Goal: Task Accomplishment & Management: Manage account settings

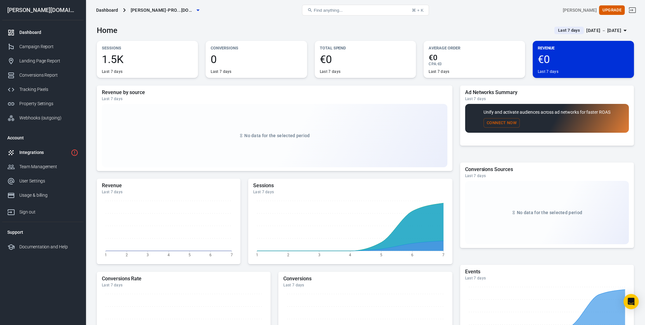
click at [49, 151] on div "Integrations" at bounding box center [43, 152] width 49 height 7
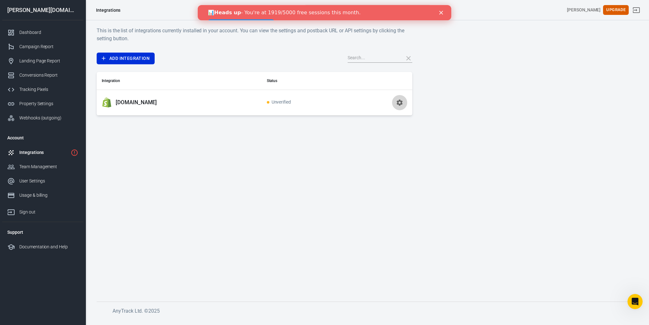
click at [397, 104] on icon "button" at bounding box center [400, 103] width 8 height 8
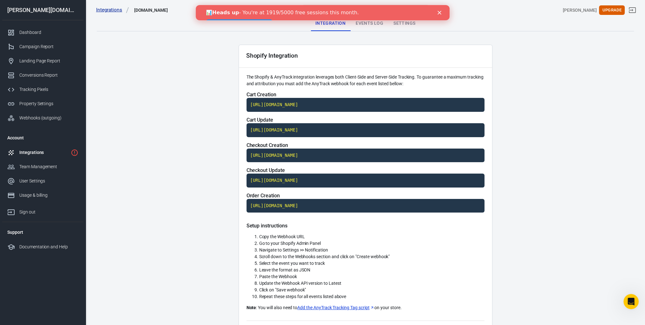
click at [114, 10] on link "Integrations" at bounding box center [112, 10] width 33 height 7
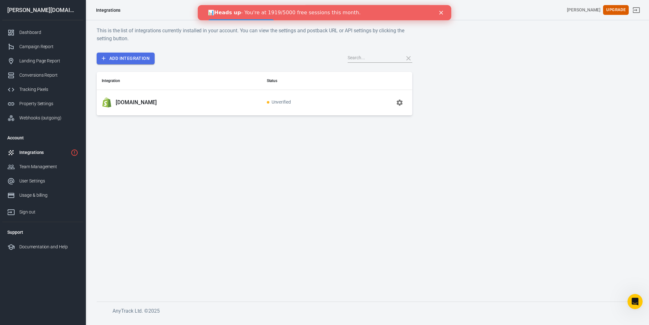
click at [126, 56] on link "Add Integration" at bounding box center [126, 59] width 58 height 12
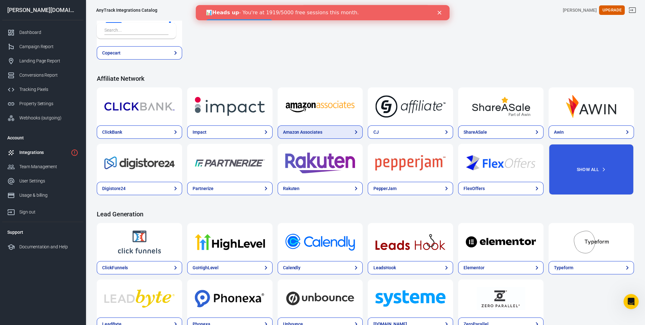
scroll to position [159, 0]
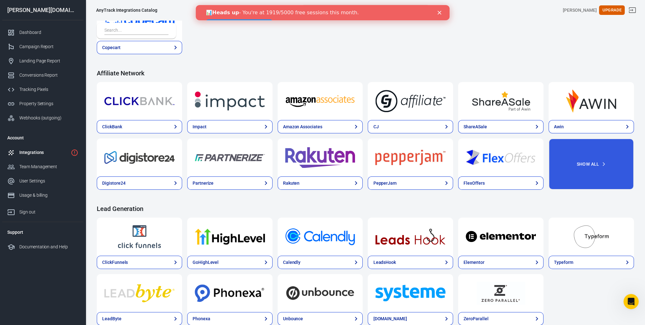
click at [62, 154] on div "Integrations" at bounding box center [43, 152] width 49 height 7
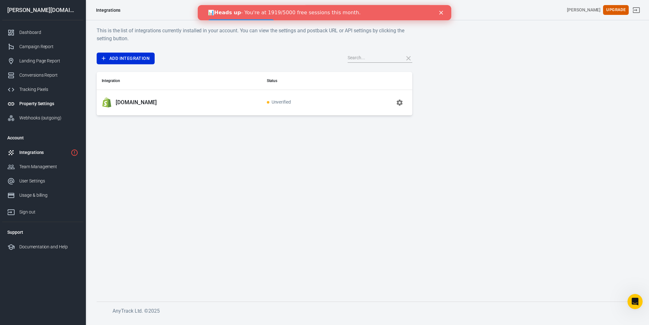
click at [47, 106] on div "Property Settings" at bounding box center [48, 104] width 59 height 7
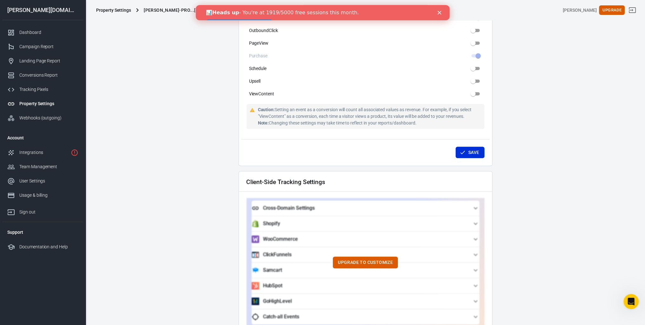
scroll to position [349, 0]
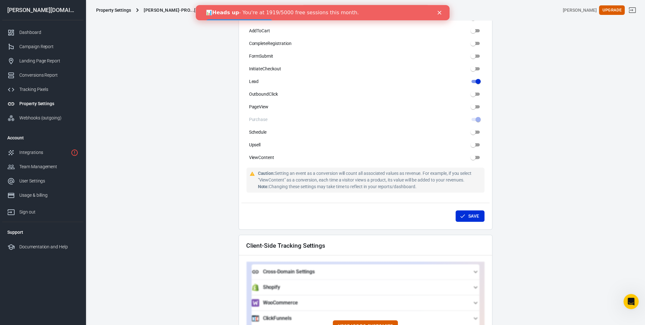
click at [102, 11] on div "Property Settings" at bounding box center [113, 10] width 35 height 6
click at [44, 104] on div "Property Settings" at bounding box center [48, 104] width 59 height 7
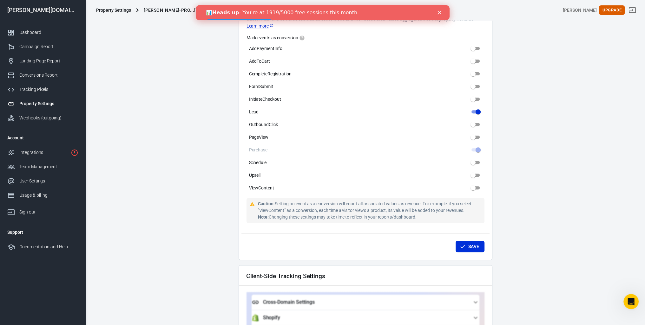
scroll to position [285, 0]
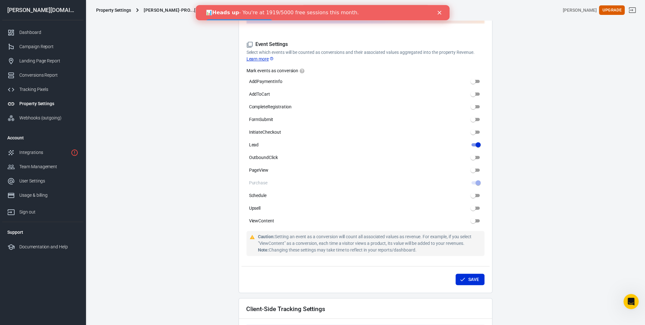
click at [272, 19] on link "👉 View upgrade options" at bounding box center [238, 23] width 67 height 8
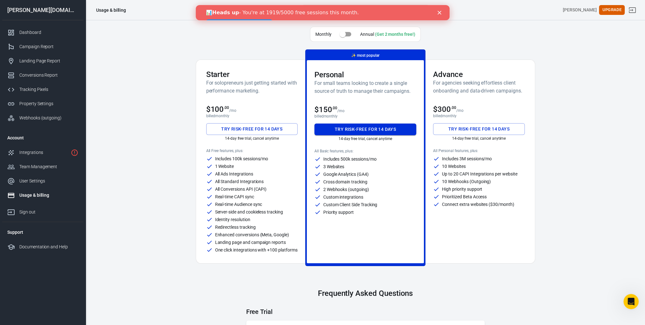
click at [369, 128] on button "Try risk-free for 14 days" at bounding box center [365, 130] width 102 height 12
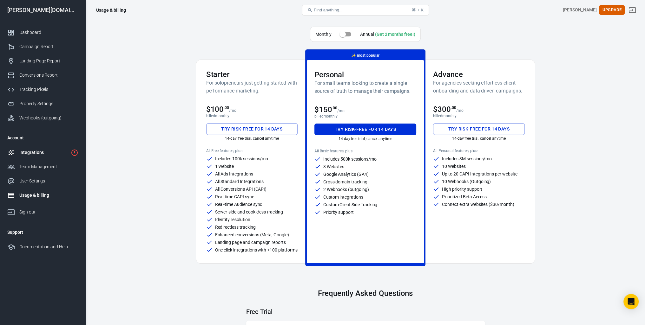
click at [53, 151] on div "Integrations" at bounding box center [43, 152] width 49 height 7
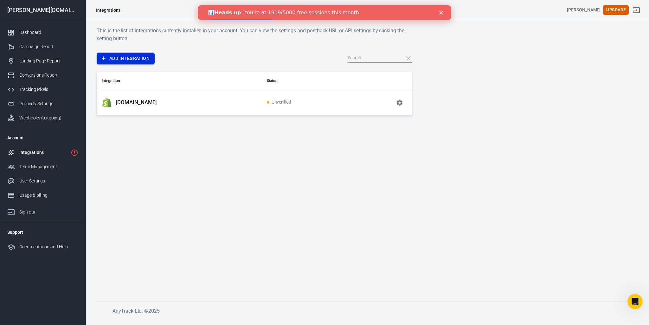
click at [136, 60] on link "Add Integration" at bounding box center [126, 59] width 58 height 12
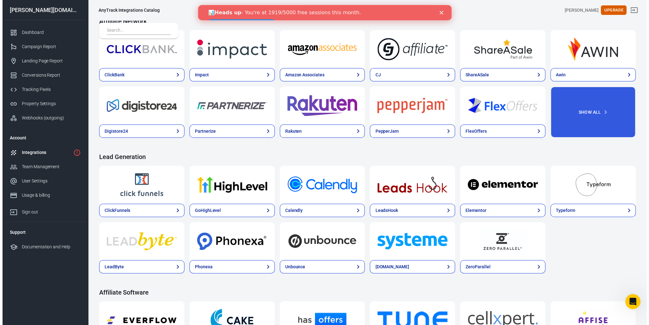
scroll to position [190, 0]
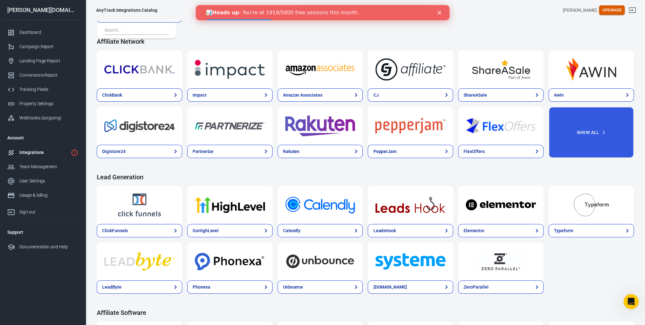
click at [612, 8] on button "Upgrade" at bounding box center [612, 10] width 26 height 10
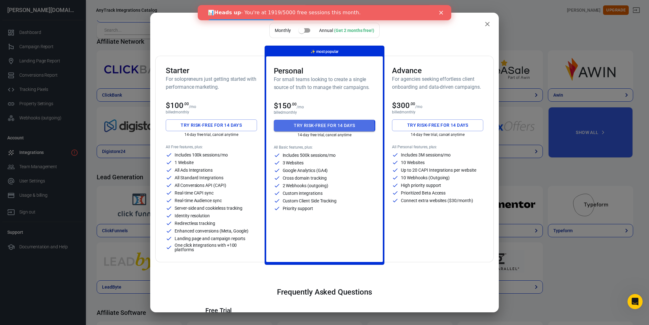
click at [314, 126] on button "Try risk-free for 14 days" at bounding box center [325, 126] width 102 height 12
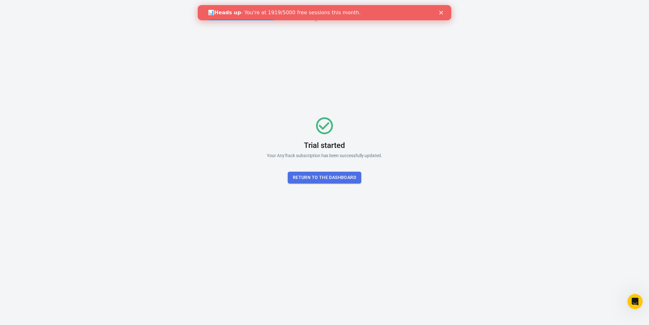
click at [342, 176] on button "Return To the dashboard" at bounding box center [325, 178] width 74 height 12
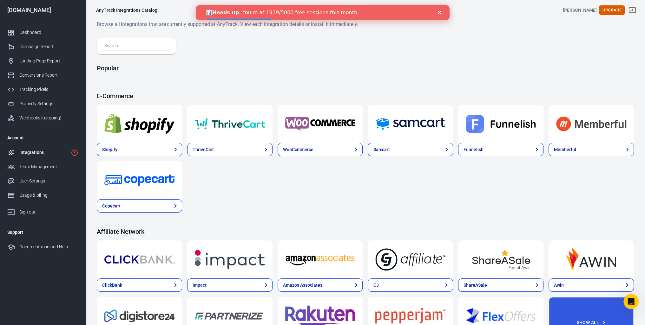
click at [42, 152] on div "Integrations" at bounding box center [43, 152] width 49 height 7
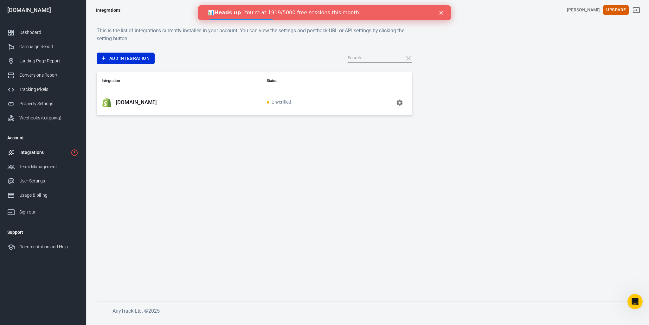
click at [129, 102] on p "mas.de" at bounding box center [136, 102] width 41 height 7
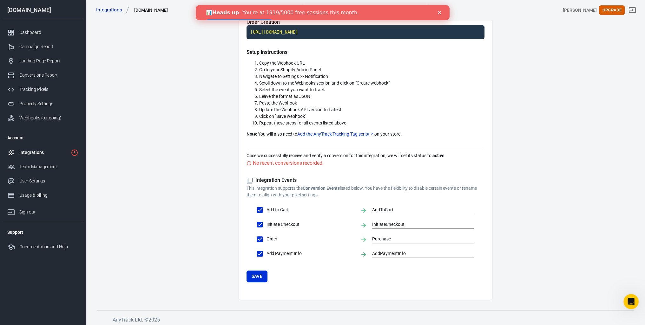
scroll to position [49, 0]
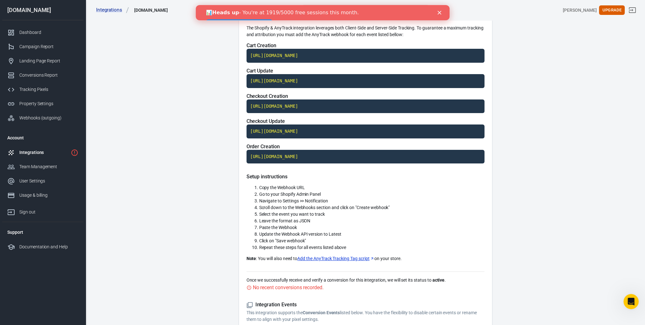
click at [44, 153] on div "Integrations" at bounding box center [43, 152] width 49 height 7
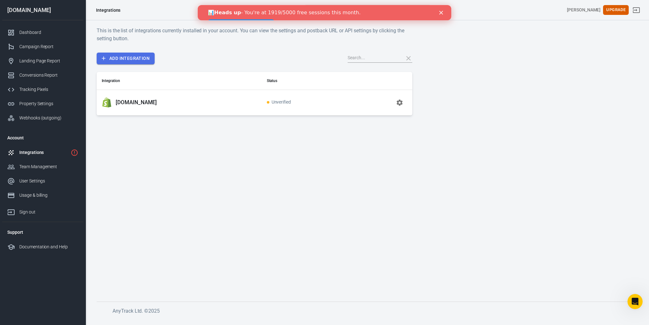
click at [129, 54] on link "Add Integration" at bounding box center [126, 59] width 58 height 12
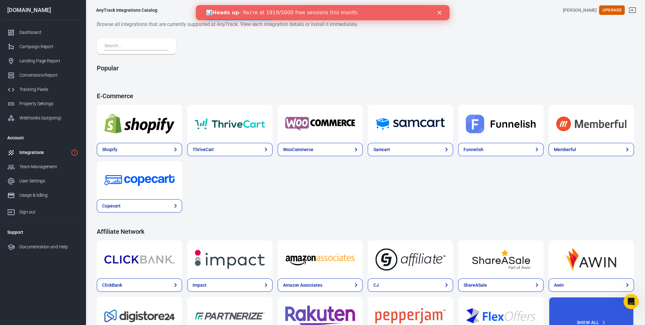
click at [493, 23] on h6 "Browse all integrations that are currently supported at AnyTrack. View each int…" at bounding box center [365, 24] width 537 height 8
click at [437, 12] on icon "Close" at bounding box center [439, 13] width 4 height 4
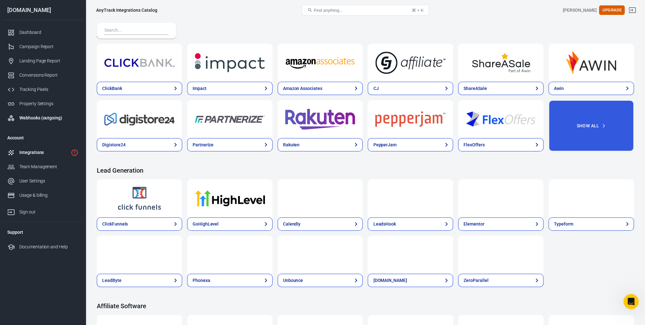
scroll to position [190, 0]
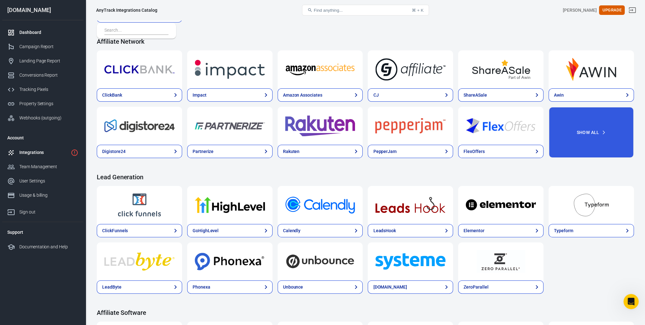
click at [23, 35] on div "Dashboard" at bounding box center [48, 32] width 59 height 7
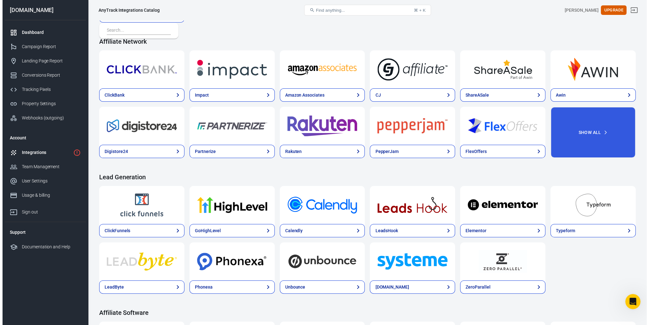
scroll to position [108, 0]
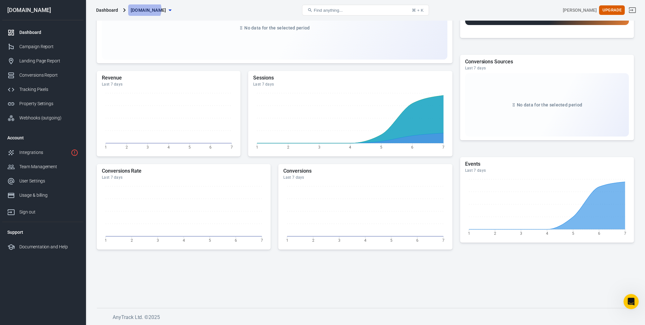
click at [143, 10] on span "[DOMAIN_NAME]" at bounding box center [149, 10] width 36 height 8
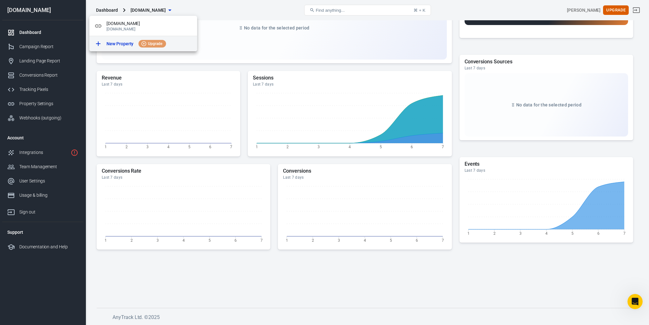
click at [114, 42] on p "New Property" at bounding box center [120, 44] width 27 height 7
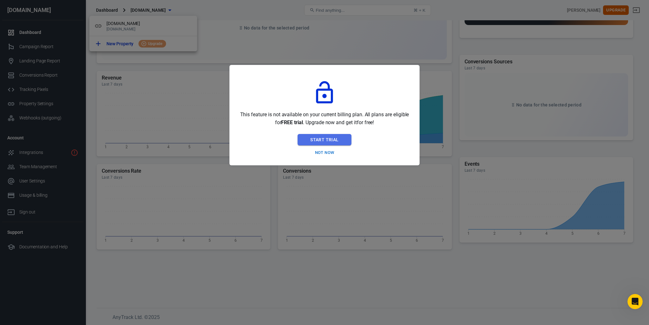
click at [318, 142] on button "Start Trial" at bounding box center [325, 140] width 54 height 12
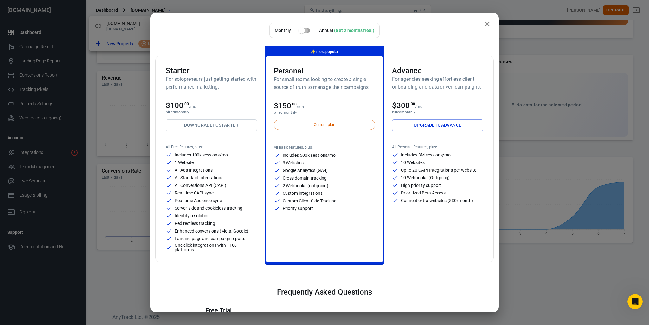
click at [306, 31] on input "checkbox" at bounding box center [302, 30] width 36 height 12
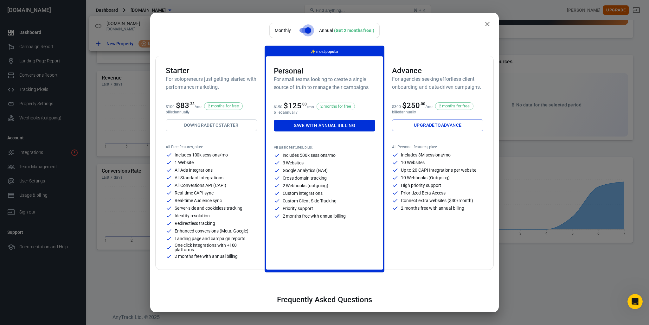
click at [301, 29] on input "checkbox" at bounding box center [308, 30] width 36 height 12
checkbox input "false"
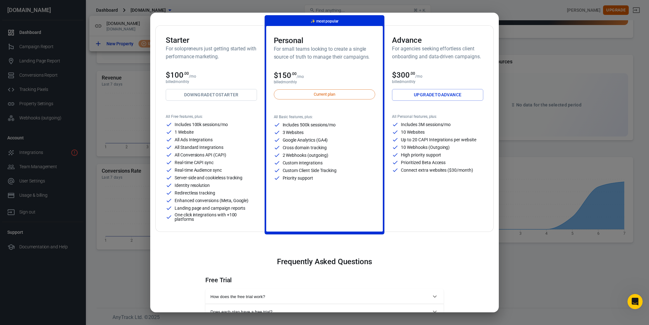
scroll to position [32, 0]
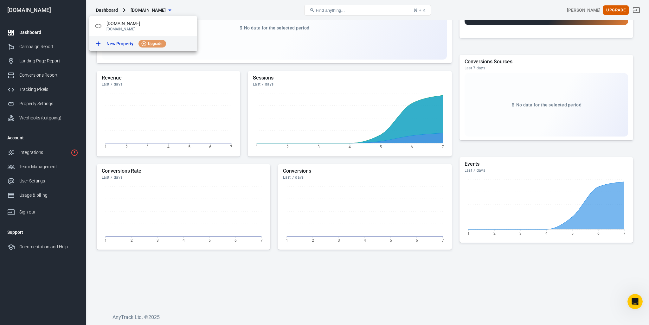
click at [123, 45] on p "New Property" at bounding box center [120, 44] width 27 height 7
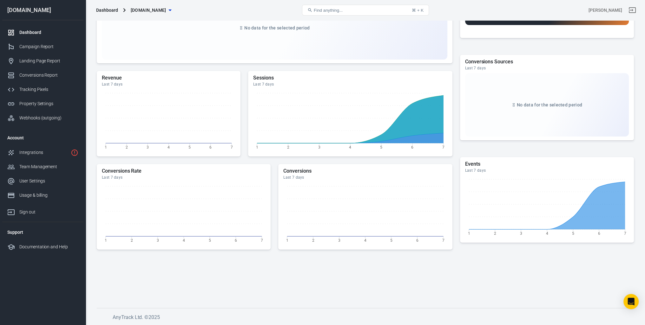
click at [143, 9] on span "[DOMAIN_NAME]" at bounding box center [149, 10] width 36 height 8
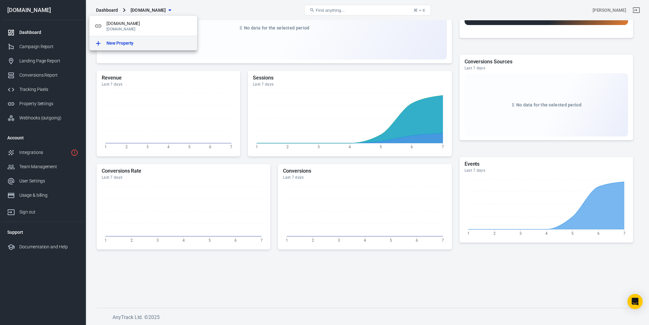
click at [114, 43] on p "New Property" at bounding box center [120, 43] width 27 height 7
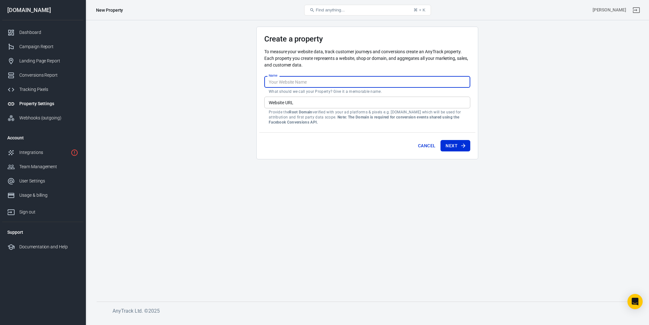
click at [289, 83] on input "Name" at bounding box center [367, 82] width 206 height 12
type input "Solarstorage24"
click at [244, 104] on main "Create a property To measure your website data, track customer journeys and con…" at bounding box center [368, 159] width 542 height 265
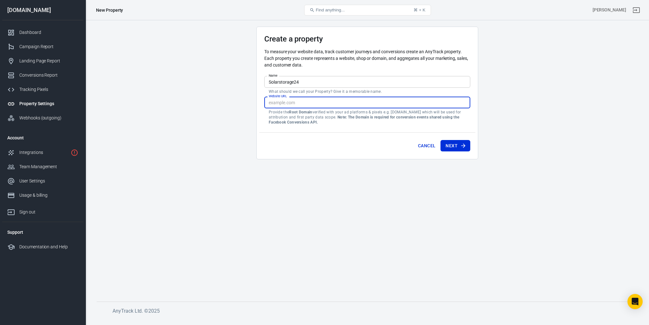
click at [288, 103] on input "Website URL" at bounding box center [367, 103] width 206 height 12
type input "[DOMAIN_NAME]"
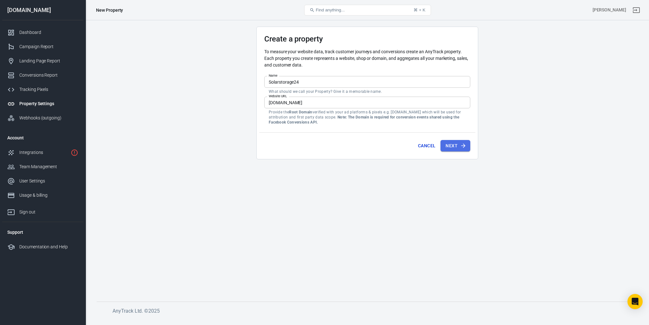
click at [452, 147] on button "Next" at bounding box center [456, 146] width 30 height 12
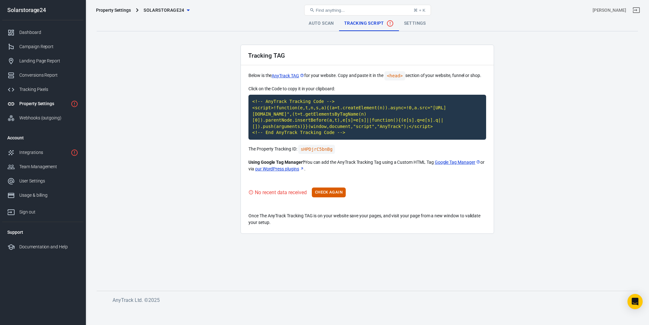
click at [456, 163] on link "Google Tag Manager" at bounding box center [458, 162] width 46 height 7
click at [316, 147] on code "sHPDjrC5bnBg" at bounding box center [316, 149] width 37 height 9
click at [312, 149] on code "sHPDjrC5bnBg" at bounding box center [316, 149] width 37 height 9
click at [419, 24] on link "Settings" at bounding box center [415, 23] width 32 height 15
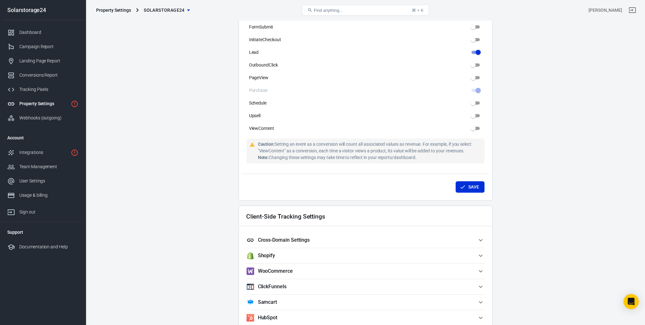
scroll to position [381, 0]
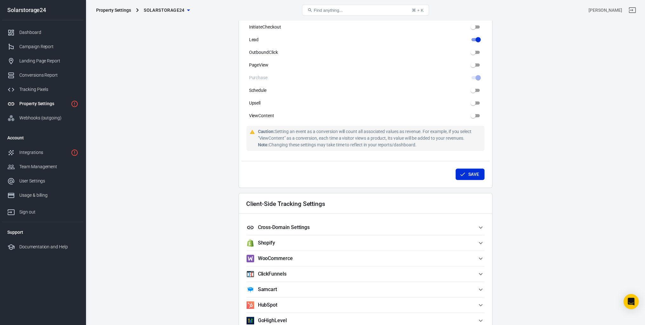
click at [299, 226] on h5 "Cross-Domain Settings" at bounding box center [284, 228] width 52 height 6
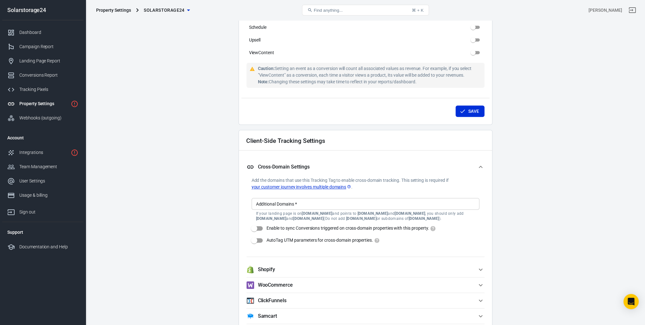
scroll to position [444, 0]
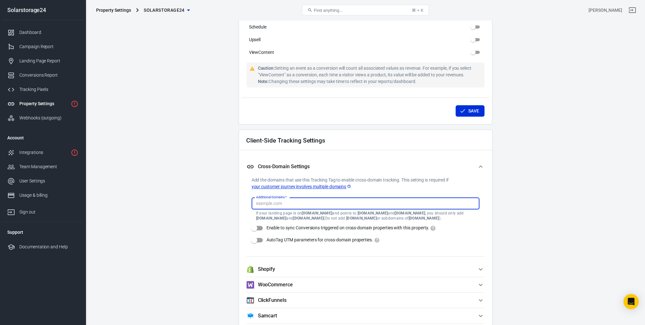
click at [302, 202] on input "Additional Domains   *" at bounding box center [364, 204] width 223 height 8
type input "[DOMAIN_NAME]"
click at [263, 229] on input "Enable to sync Conversions triggered on cross-domain properties with this prope…" at bounding box center [254, 228] width 36 height 12
checkbox input "true"
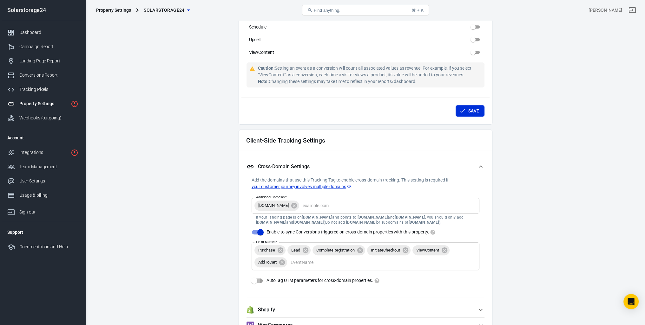
click at [262, 280] on input "AutoTag UTM parameters for cross-domain properties." at bounding box center [254, 281] width 36 height 12
checkbox input "true"
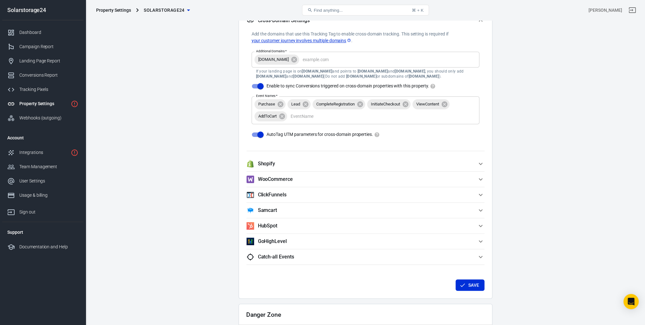
scroll to position [634, 0]
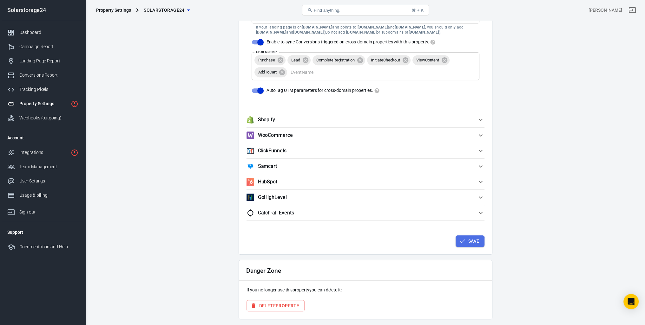
click at [470, 243] on button "Save" at bounding box center [469, 242] width 29 height 12
click at [50, 153] on div "Integrations" at bounding box center [43, 152] width 49 height 7
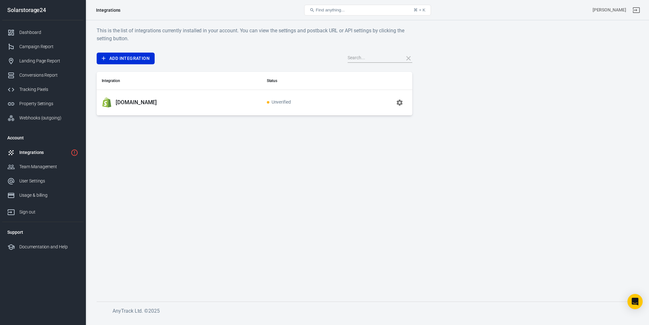
click at [120, 101] on p "[DOMAIN_NAME]" at bounding box center [136, 102] width 41 height 7
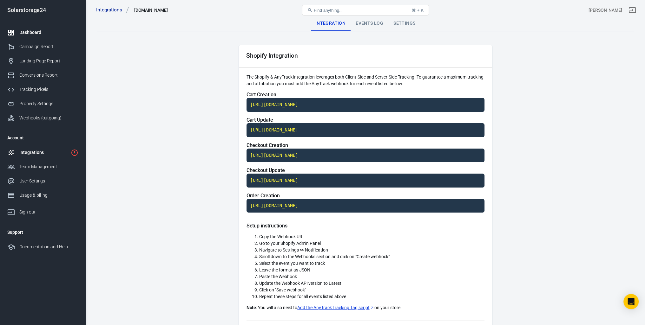
click at [39, 31] on div "Dashboard" at bounding box center [48, 32] width 59 height 7
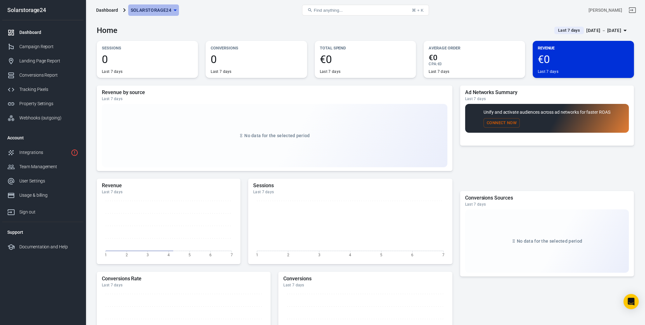
click at [153, 10] on span "Solarstorage24" at bounding box center [151, 10] width 41 height 8
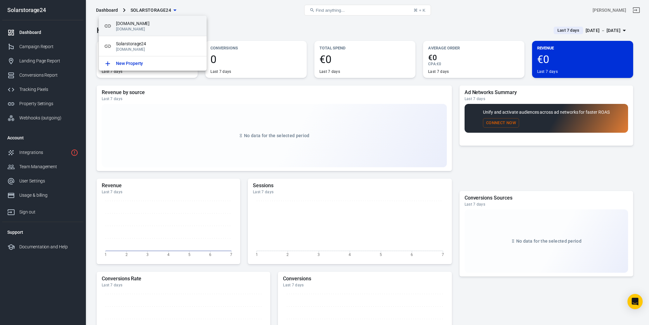
click at [127, 24] on span "[DOMAIN_NAME]" at bounding box center [159, 23] width 86 height 7
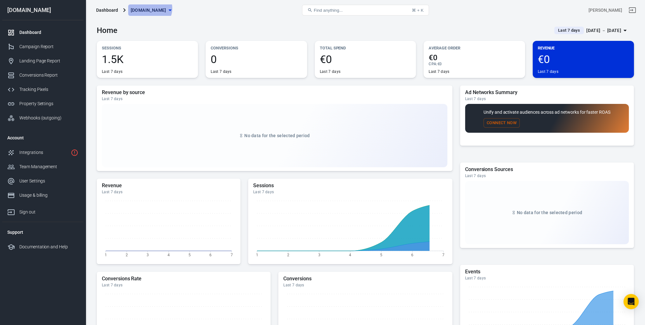
click at [149, 9] on span "[DOMAIN_NAME]" at bounding box center [149, 10] width 36 height 8
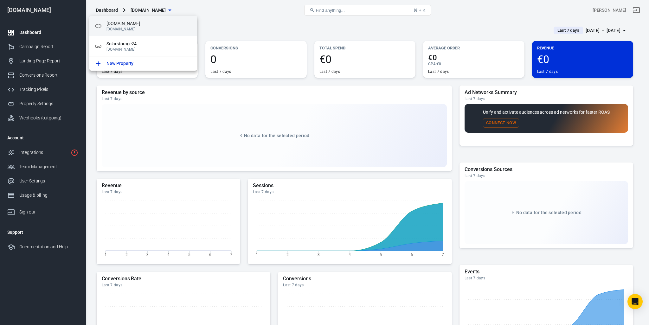
click at [114, 27] on p "[DOMAIN_NAME]" at bounding box center [150, 29] width 86 height 4
click at [115, 33] on div "[DOMAIN_NAME] [DOMAIN_NAME]" at bounding box center [143, 26] width 108 height 20
click at [43, 102] on div at bounding box center [324, 162] width 649 height 325
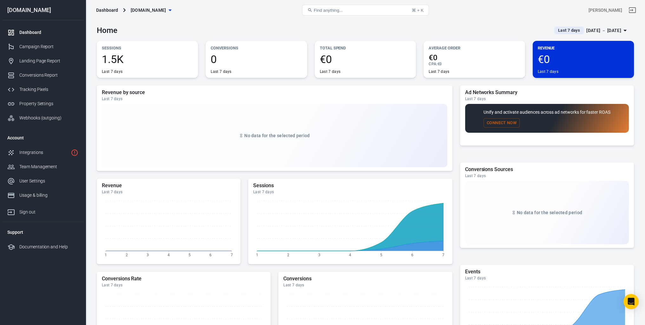
click at [42, 102] on div "Property Settings" at bounding box center [48, 104] width 59 height 7
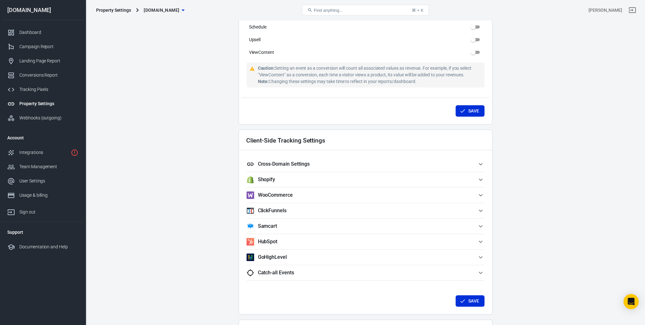
scroll to position [444, 0]
click at [309, 160] on span "Cross-Domain Settings" at bounding box center [361, 164] width 230 height 8
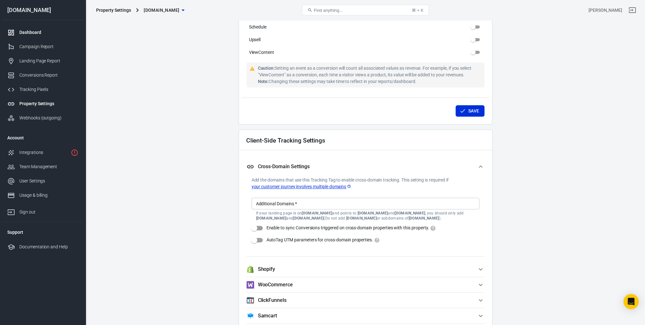
click at [30, 30] on div "Dashboard" at bounding box center [48, 32] width 59 height 7
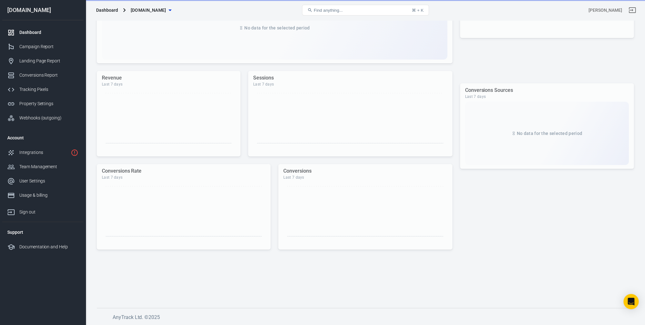
scroll to position [108, 0]
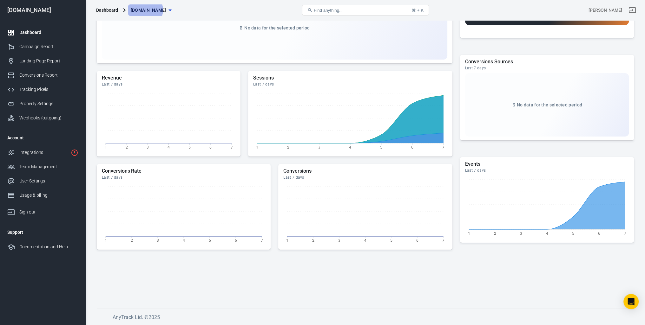
click at [144, 10] on span "[DOMAIN_NAME]" at bounding box center [149, 10] width 36 height 8
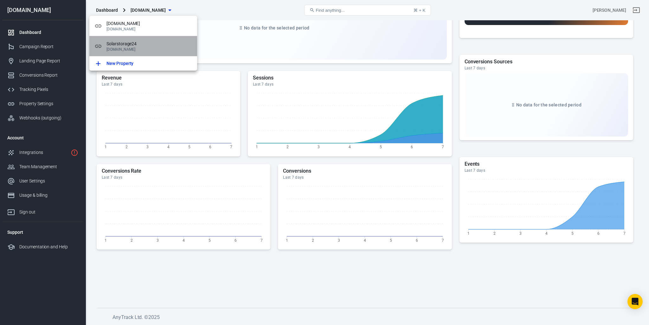
click at [123, 43] on span "Solarstorage24" at bounding box center [150, 44] width 86 height 7
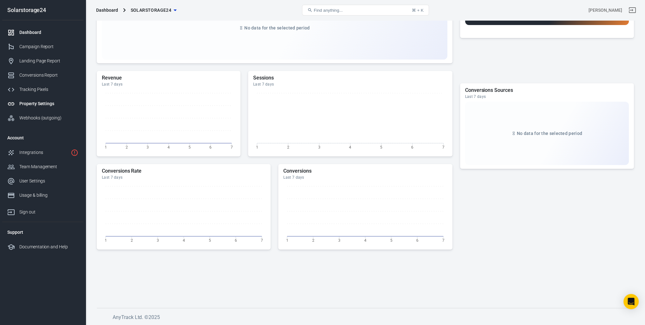
click at [44, 103] on div "Property Settings" at bounding box center [48, 104] width 59 height 7
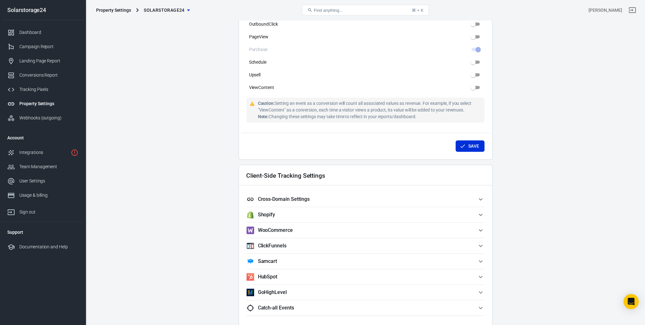
scroll to position [381, 0]
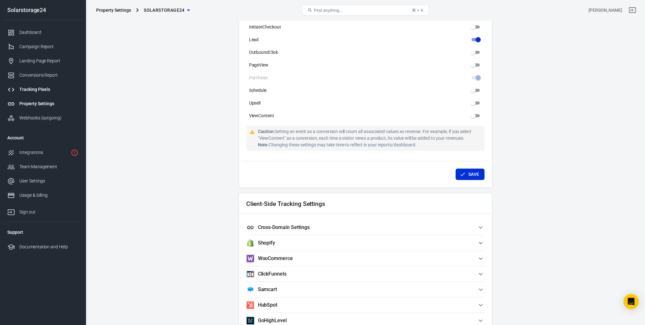
click at [44, 92] on div "Tracking Pixels" at bounding box center [48, 89] width 59 height 7
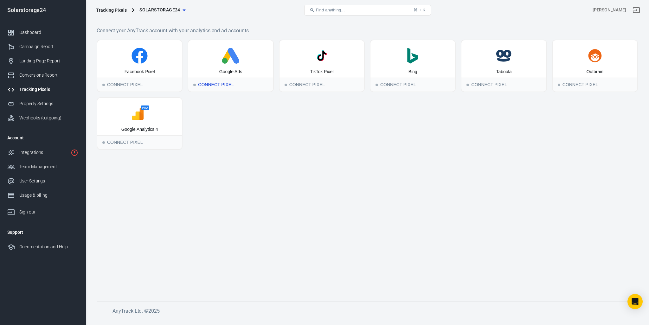
click at [231, 82] on div "Connect Pixel" at bounding box center [230, 85] width 85 height 14
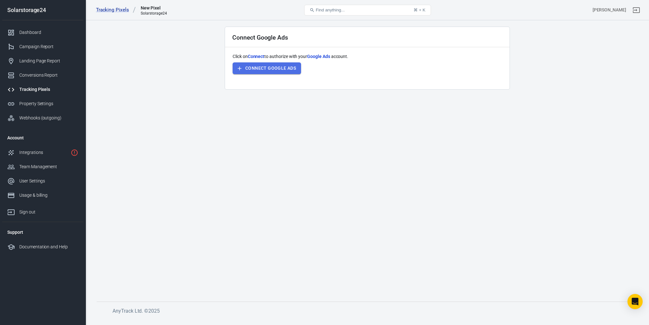
click at [271, 71] on button "Connect Google Ads" at bounding box center [267, 68] width 68 height 12
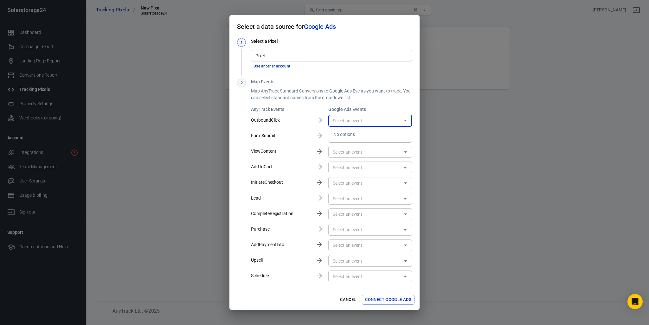
click at [392, 120] on input "text" at bounding box center [364, 121] width 69 height 8
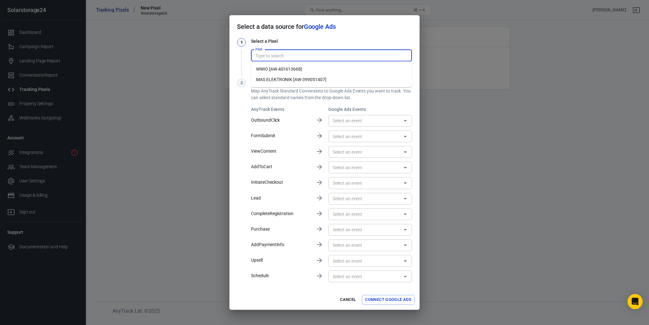
click at [280, 59] on input "Pixel" at bounding box center [331, 56] width 156 height 8
click at [284, 79] on li "MAS ELEKTRONIK [AW-399051407]" at bounding box center [331, 80] width 161 height 10
type input "MAS ELEKTRONIK [AW-399051407]"
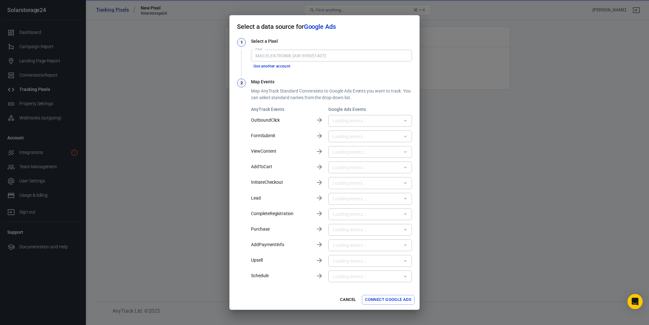
type input "KlickaufexternenLink_LP_BES_SPS [85lXCJPD-s8ZEI-VpL4B]"
type input "Google Shopping App Begin Checkout [igQlCJWnzccZEI-VpL4B]"
type input "WhatsApp-Klick solarstorage24 [7lcvCIWYy90aEI-VpL4B]"
type input "Google ShoppingCardView [SJFlCI6mzccZEI-VpL4B]"
click at [406, 121] on icon "Open" at bounding box center [405, 121] width 3 height 2
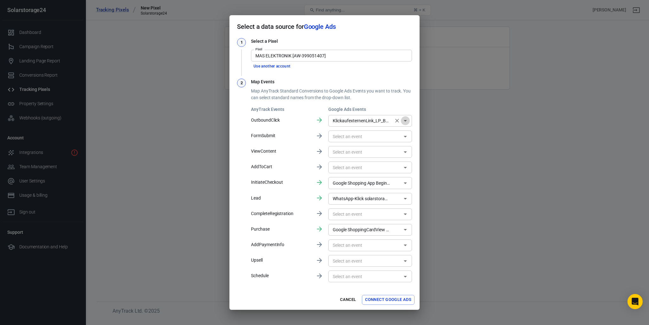
scroll to position [0, 60]
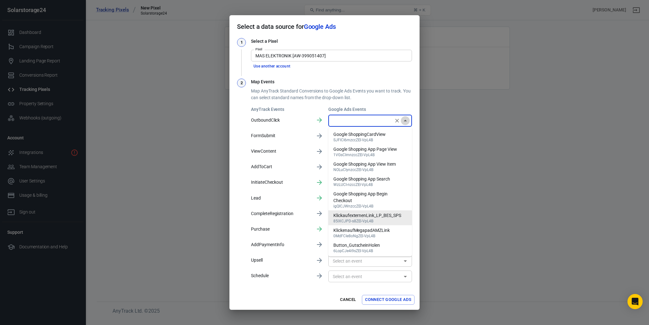
click at [406, 121] on icon "Close" at bounding box center [405, 121] width 3 height 2
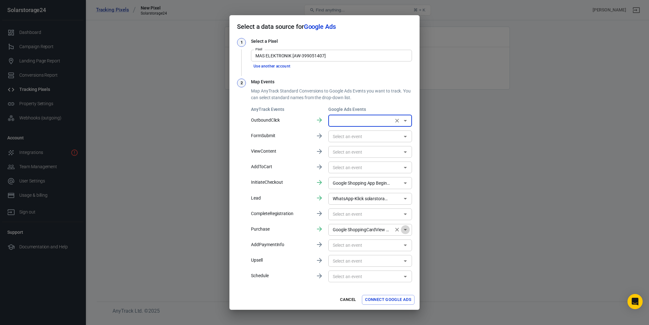
click at [405, 230] on icon "Open" at bounding box center [405, 230] width 3 height 2
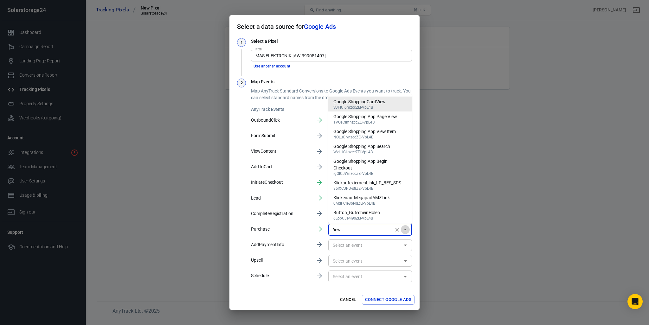
click at [405, 230] on icon "Close" at bounding box center [405, 230] width 3 height 2
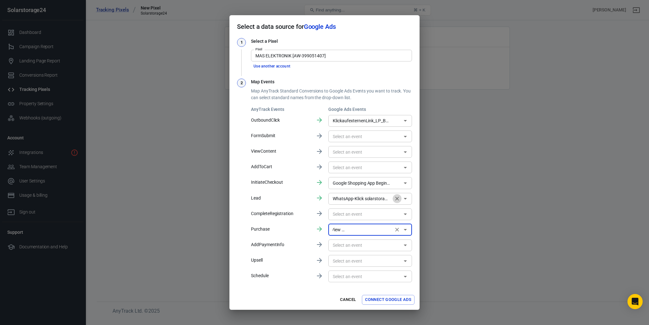
click at [397, 201] on icon "Clear" at bounding box center [397, 199] width 6 height 6
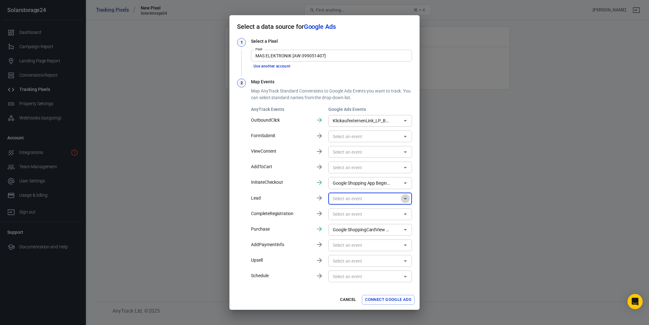
click at [405, 199] on icon "Open" at bounding box center [405, 199] width 3 height 2
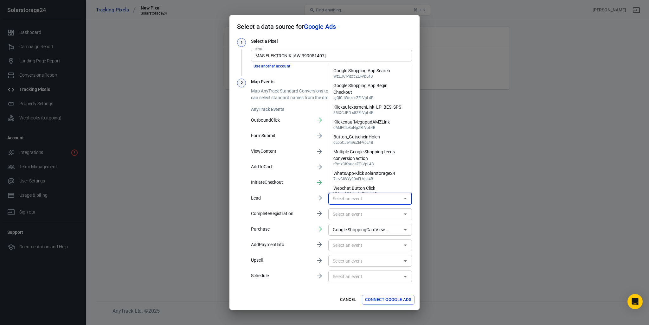
scroll to position [44, 0]
